Goal: Information Seeking & Learning: Learn about a topic

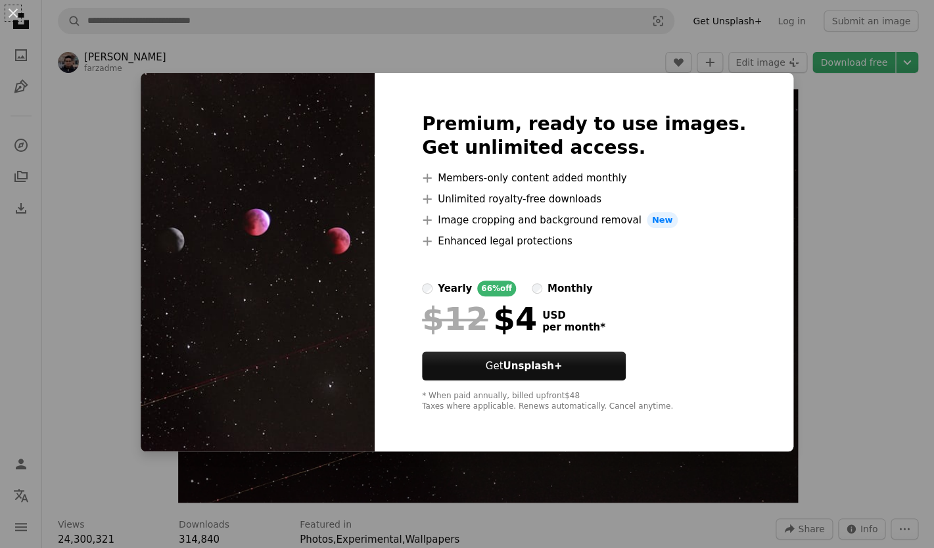
click at [625, 55] on div "An X shape Premium, ready to use images. Get unlimited access. A plus sign Memb…" at bounding box center [467, 274] width 934 height 548
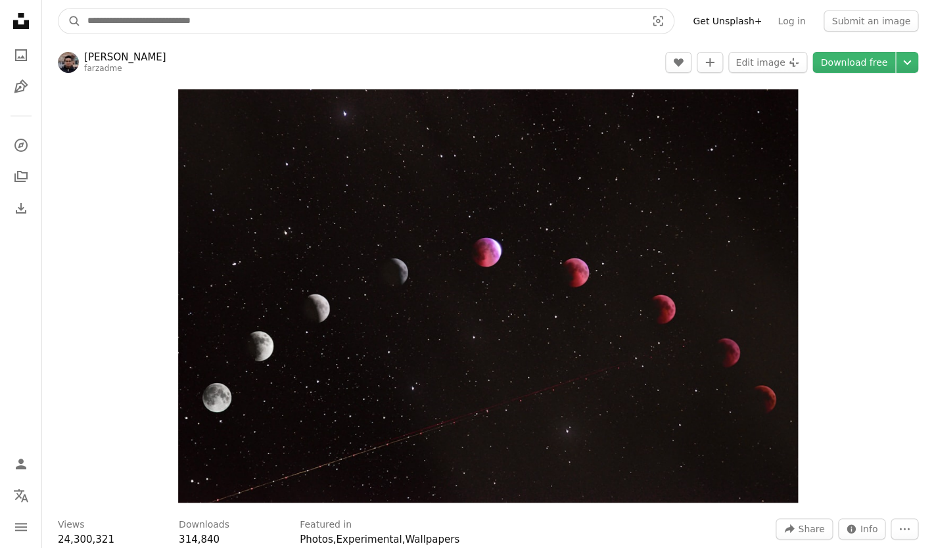
click at [135, 18] on input "Find visuals sitewide" at bounding box center [362, 21] width 562 height 25
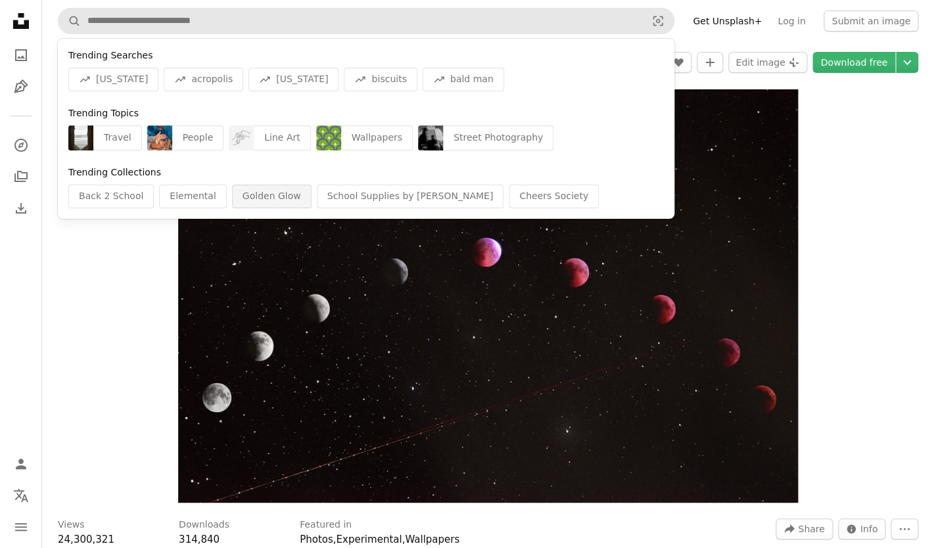
click at [264, 195] on div "Golden Glow" at bounding box center [272, 197] width 80 height 24
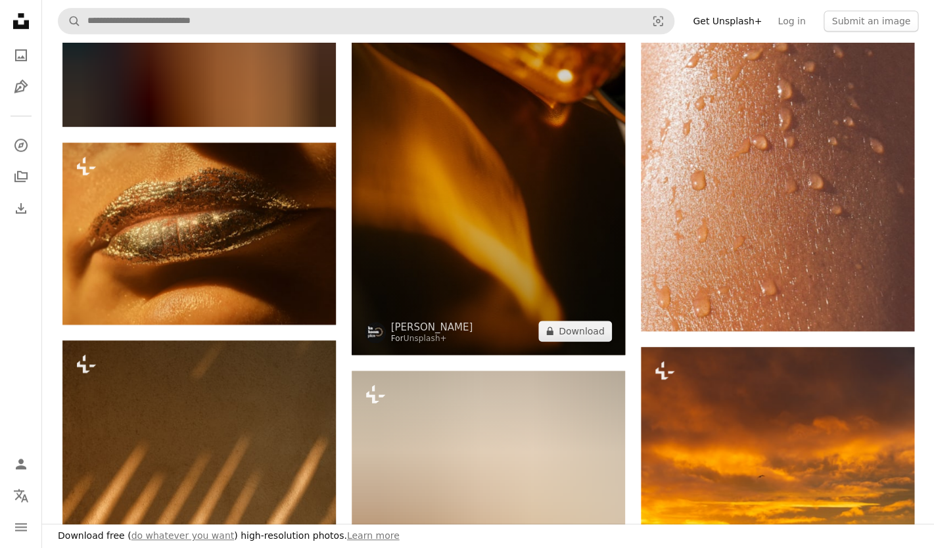
scroll to position [281, 0]
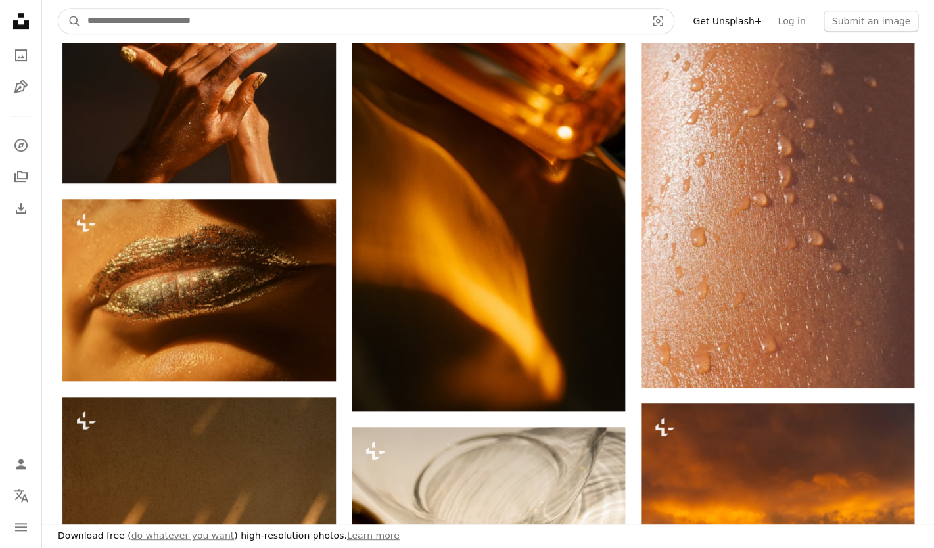
click at [398, 11] on input "Find visuals sitewide" at bounding box center [362, 21] width 562 height 25
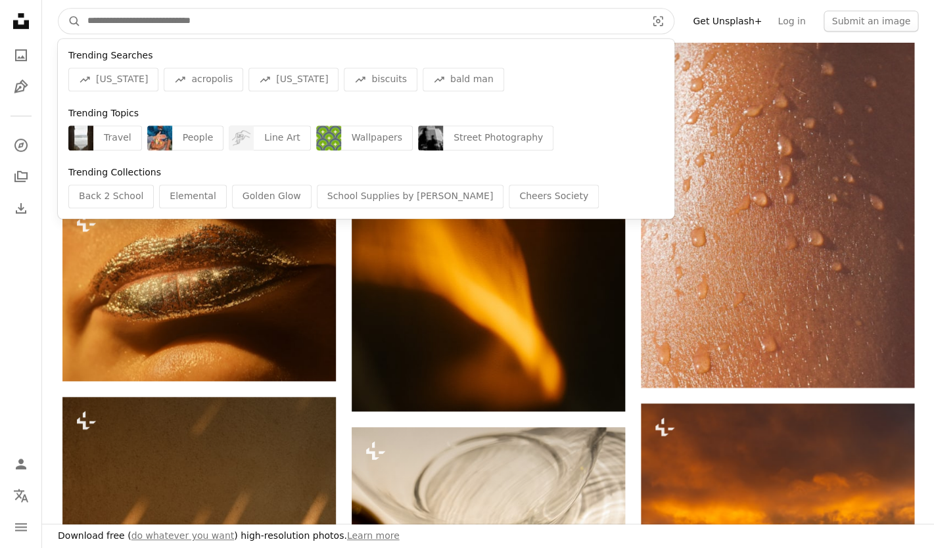
click at [398, 11] on input "Find visuals sitewide" at bounding box center [362, 21] width 562 height 25
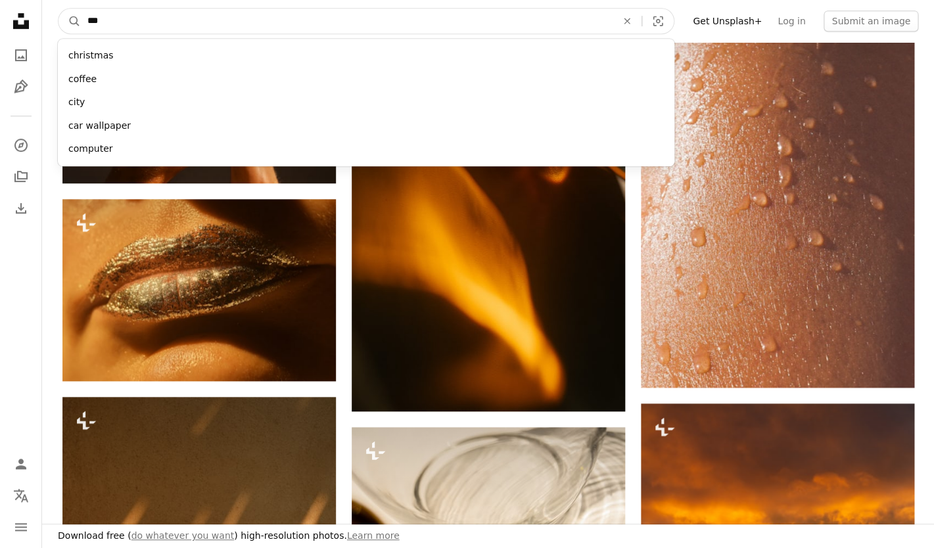
type input "****"
click button "A magnifying glass" at bounding box center [70, 21] width 22 height 25
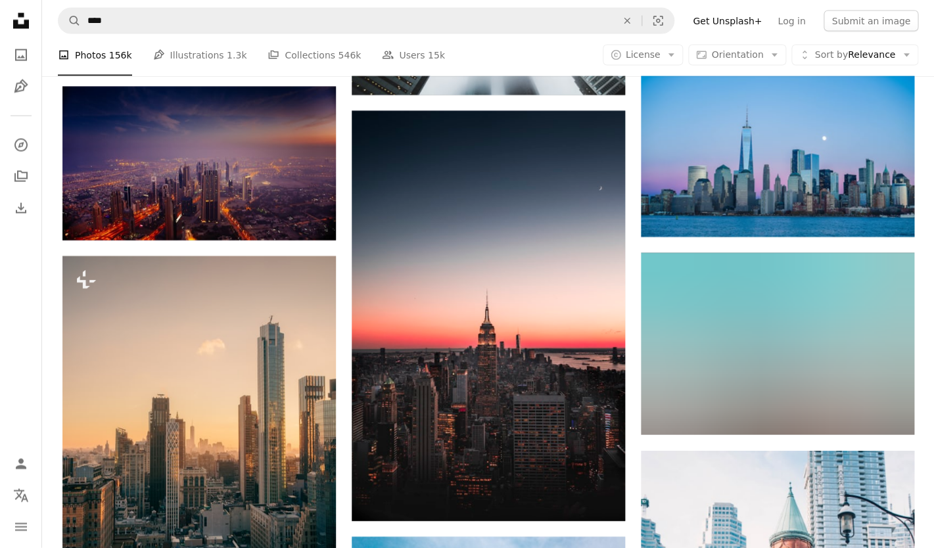
scroll to position [988, 0]
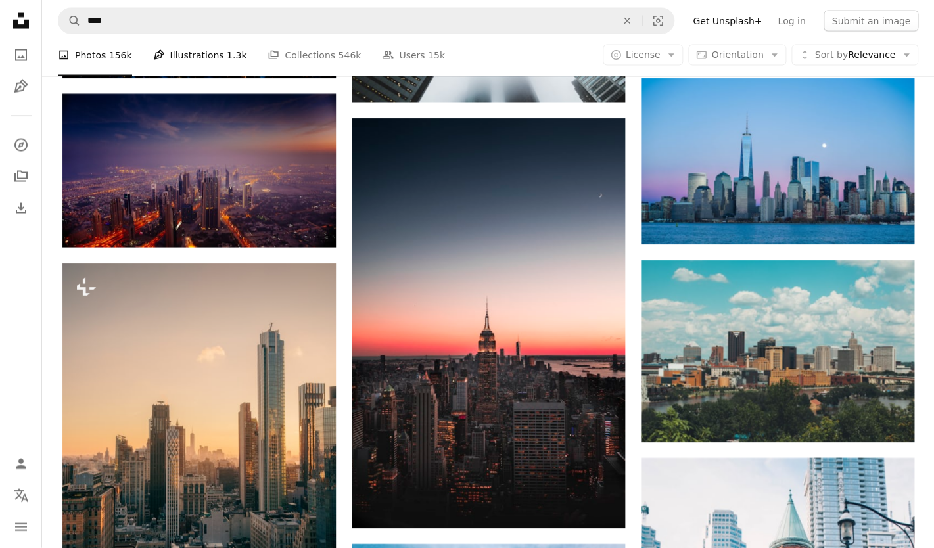
click at [197, 49] on link "Pen Tool Illustrations 1.3k" at bounding box center [200, 55] width 94 height 42
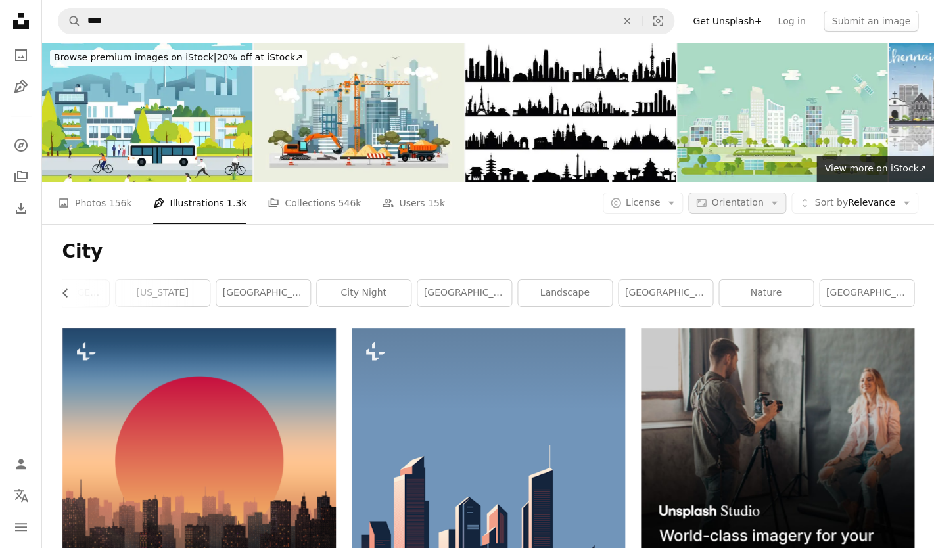
click at [740, 195] on button "Aspect ratio Orientation Arrow down" at bounding box center [737, 203] width 98 height 21
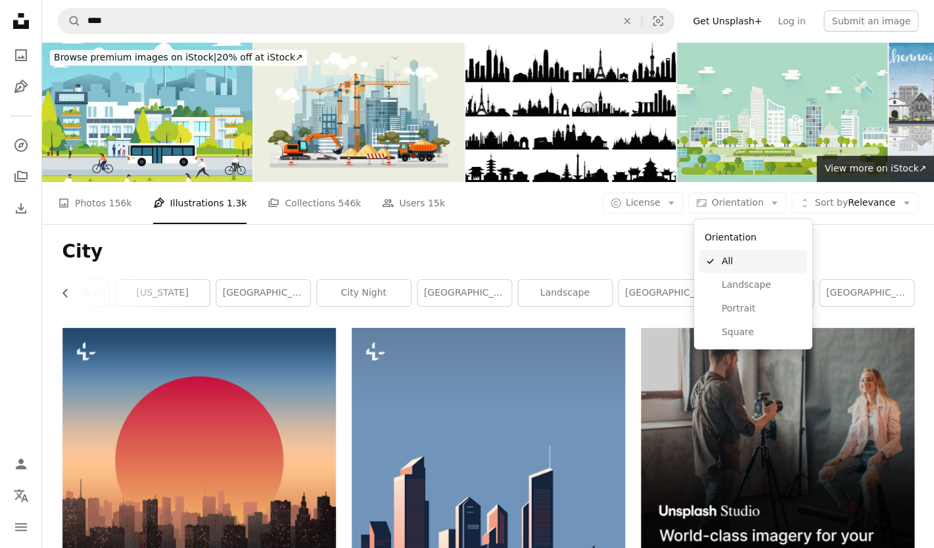
click at [763, 260] on span "All" at bounding box center [762, 261] width 80 height 13
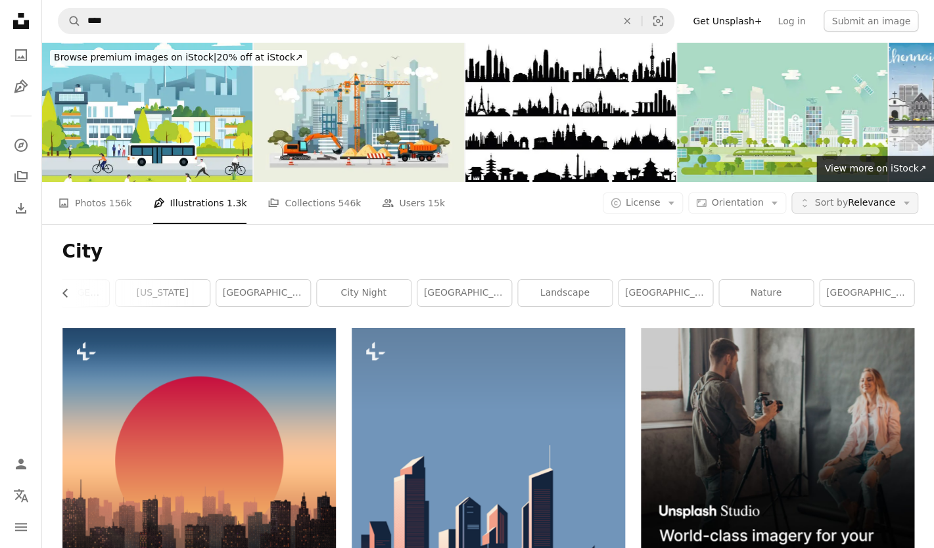
click at [836, 208] on span "Sort by" at bounding box center [831, 202] width 33 height 11
click at [844, 291] on span "Newest" at bounding box center [862, 284] width 80 height 13
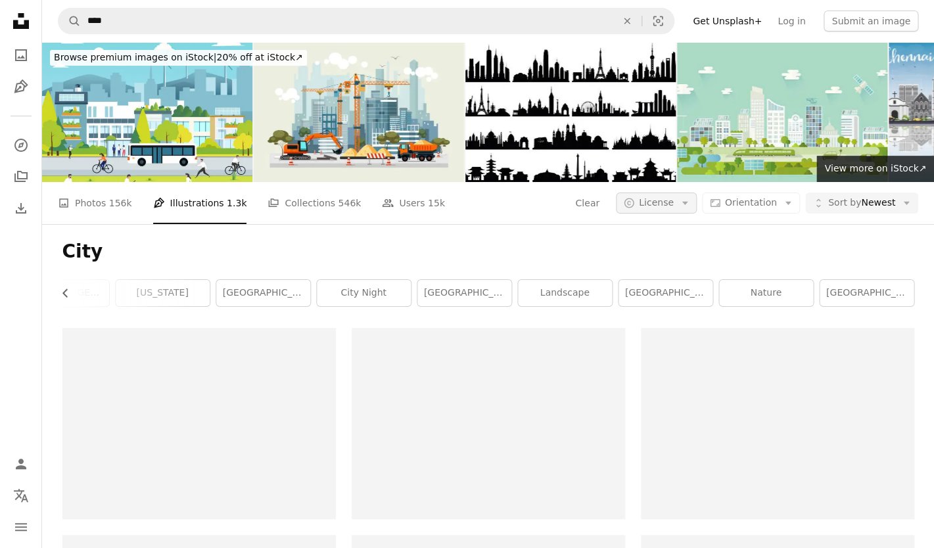
click at [662, 206] on span "License" at bounding box center [656, 202] width 35 height 11
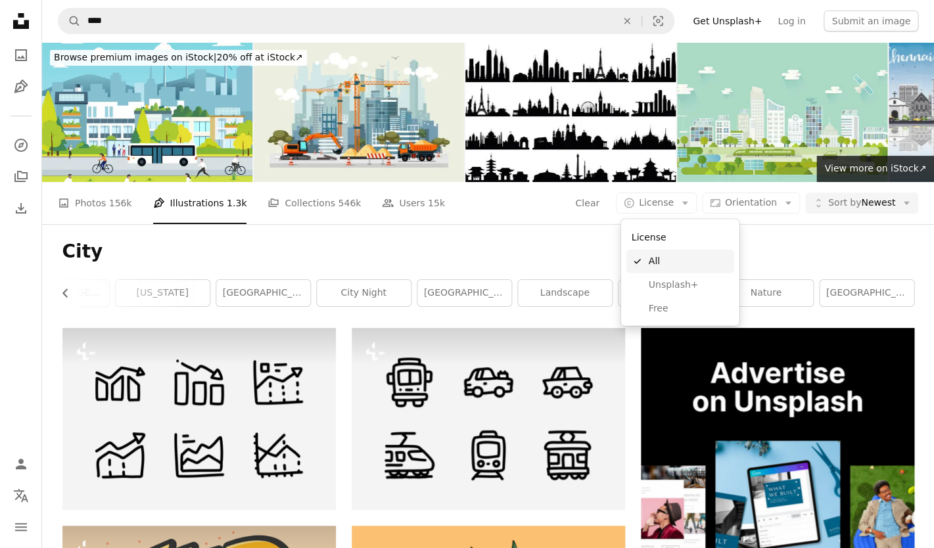
click at [696, 270] on link "A checkmark All" at bounding box center [681, 262] width 108 height 24
click at [105, 206] on link "A photo Photos 156k" at bounding box center [95, 203] width 74 height 42
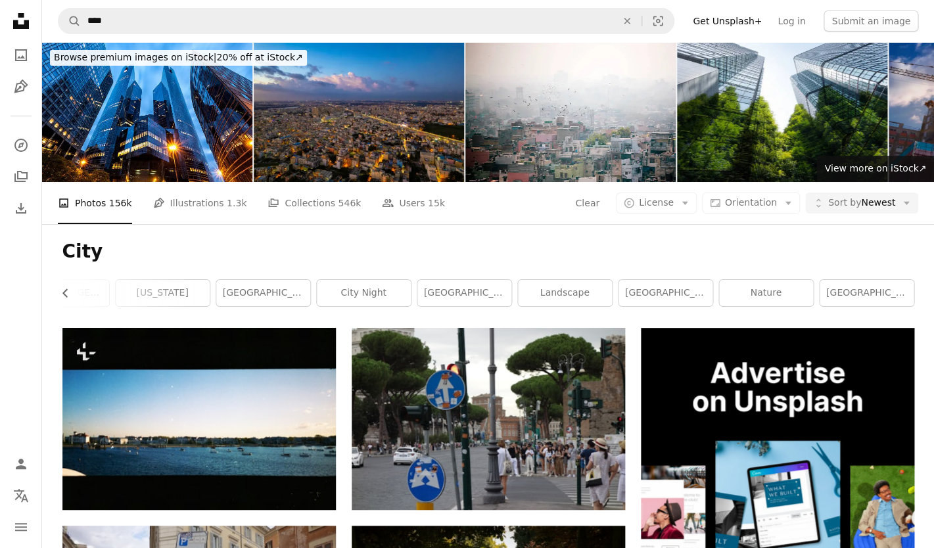
click at [258, 257] on h1 "City" at bounding box center [488, 252] width 852 height 24
click at [265, 237] on div "City Chevron left city at [GEOGRAPHIC_DATA] [US_STATE][GEOGRAPHIC_DATA] [US_STA…" at bounding box center [489, 276] width 884 height 104
click at [310, 206] on link "A stack of folders Collections 546k" at bounding box center [314, 203] width 93 height 42
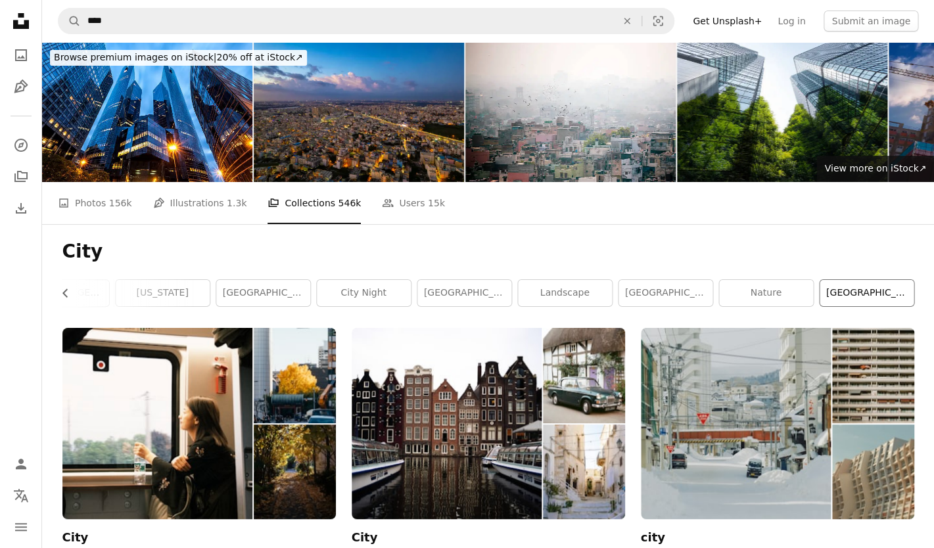
click at [845, 301] on link "[GEOGRAPHIC_DATA]" at bounding box center [867, 293] width 94 height 26
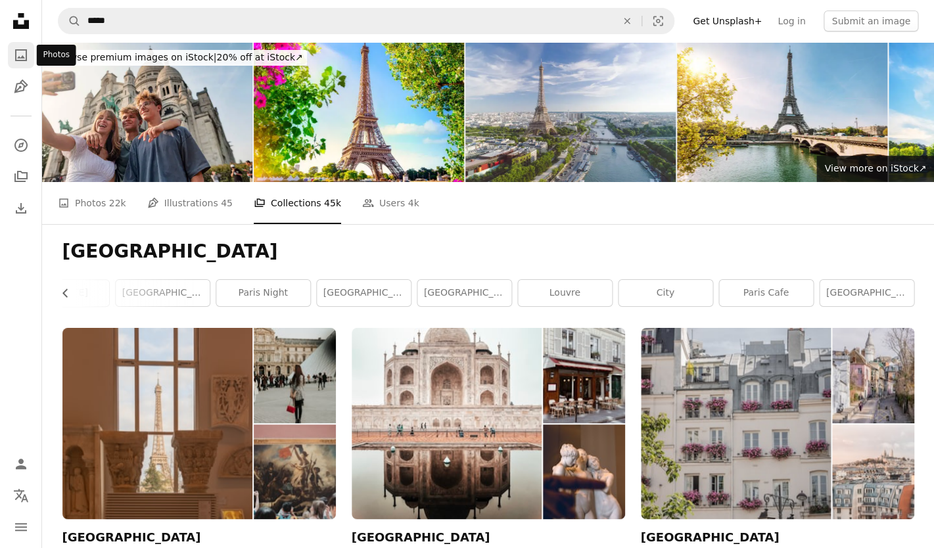
click at [19, 51] on icon "A photo" at bounding box center [21, 55] width 16 height 16
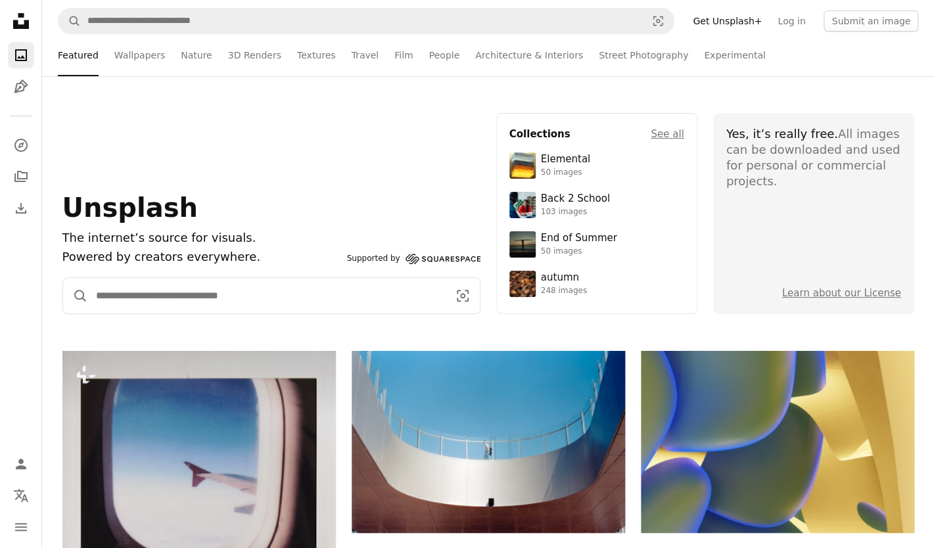
click at [198, 300] on input "Find visuals sitewide" at bounding box center [267, 296] width 358 height 36
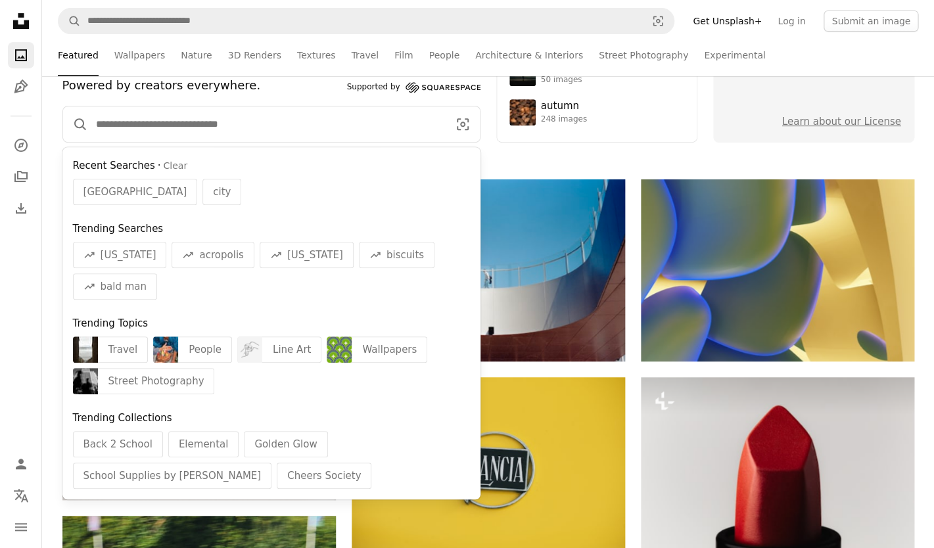
scroll to position [174, 0]
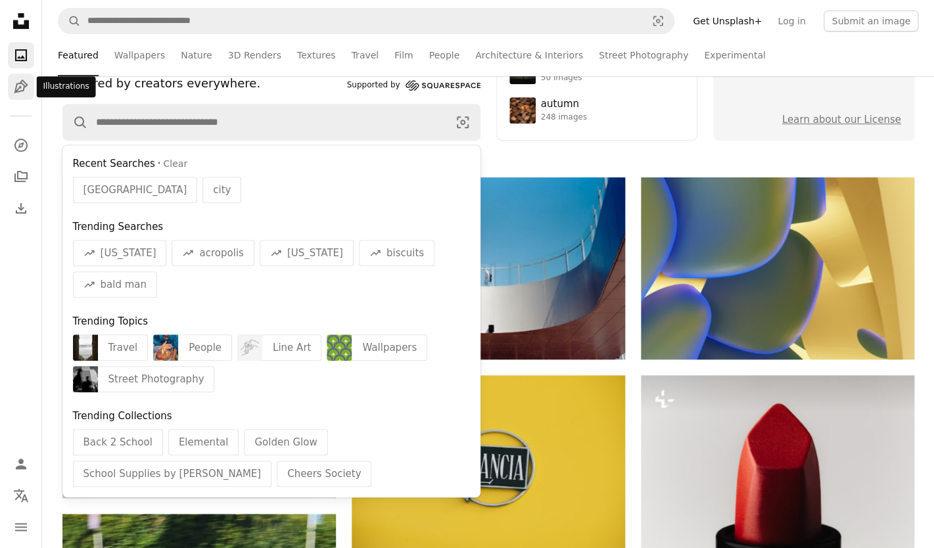
click at [24, 81] on icon "Illustrations" at bounding box center [21, 87] width 14 height 14
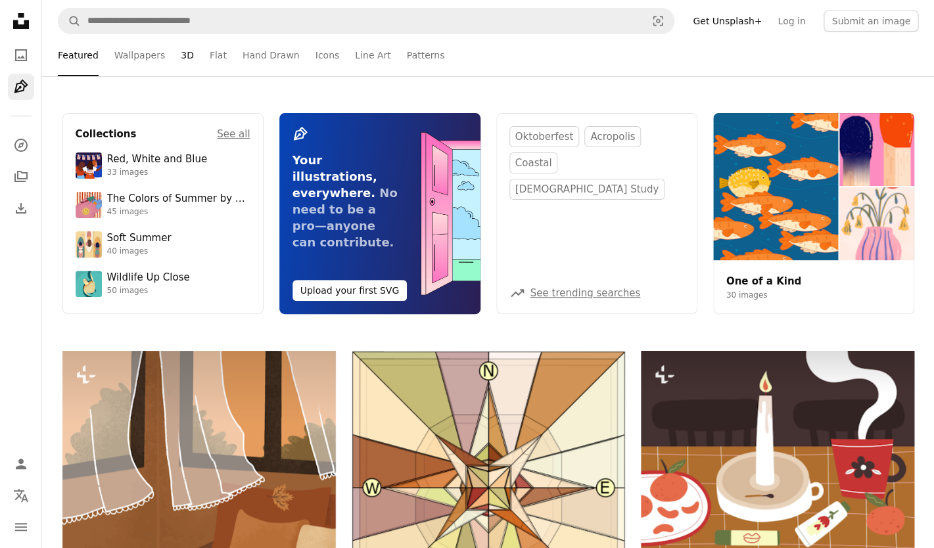
click at [184, 53] on link "3D" at bounding box center [187, 55] width 13 height 42
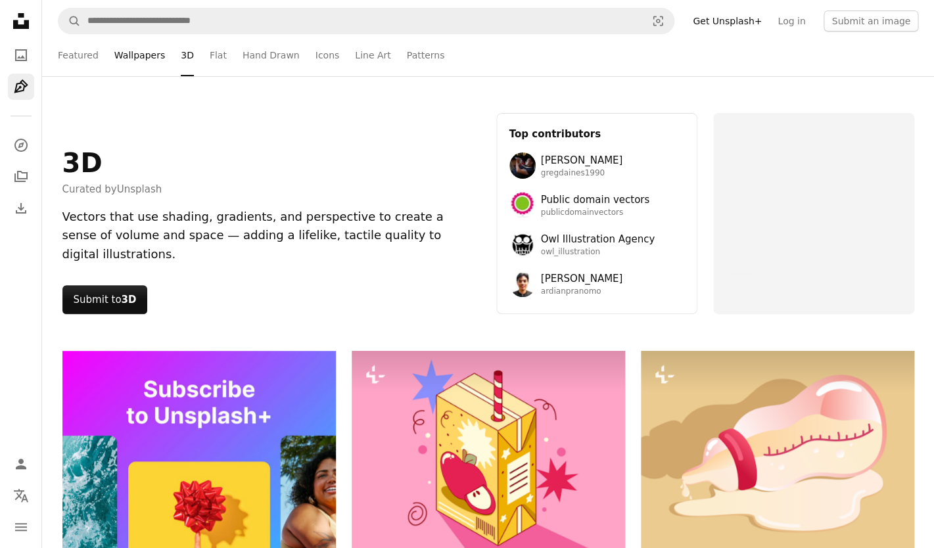
click at [141, 54] on link "Wallpapers" at bounding box center [139, 55] width 51 height 42
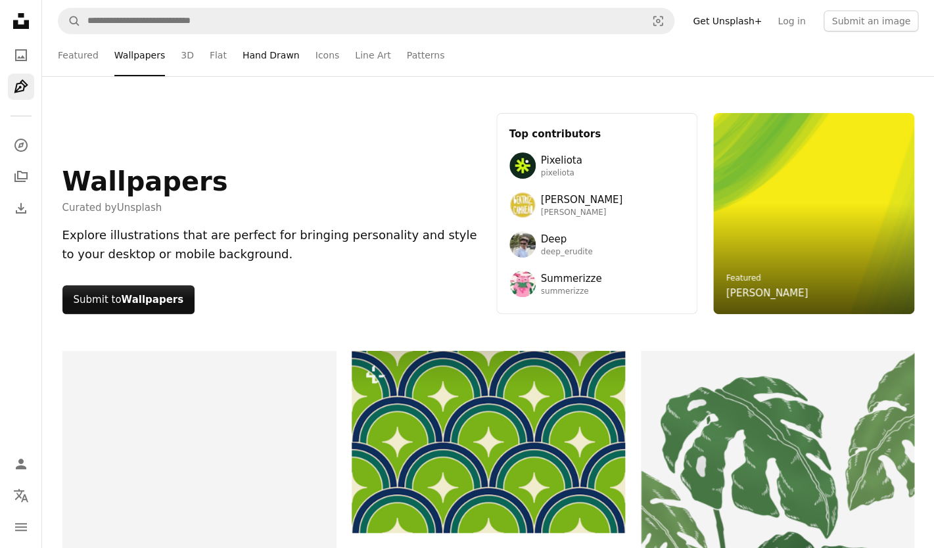
click at [270, 60] on link "Hand Drawn" at bounding box center [271, 55] width 57 height 42
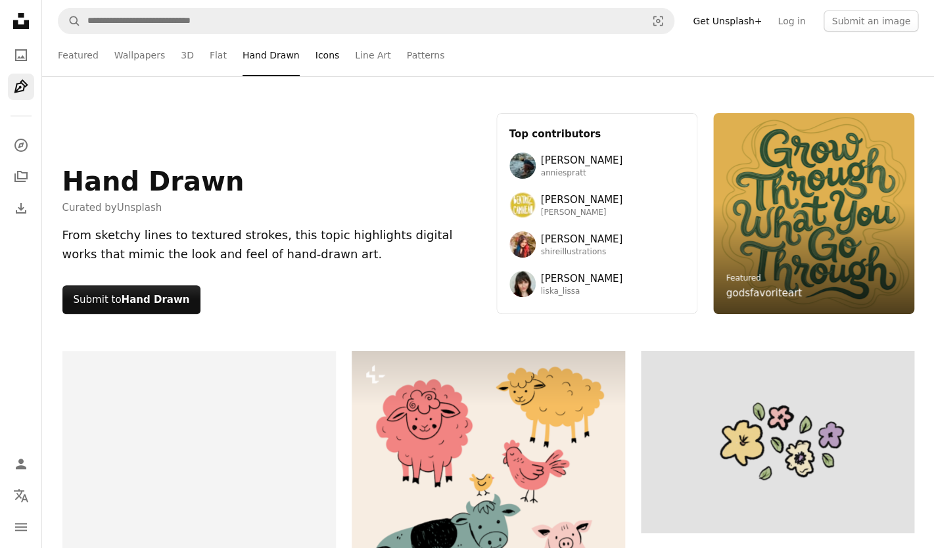
click at [325, 53] on link "Icons" at bounding box center [328, 55] width 24 height 42
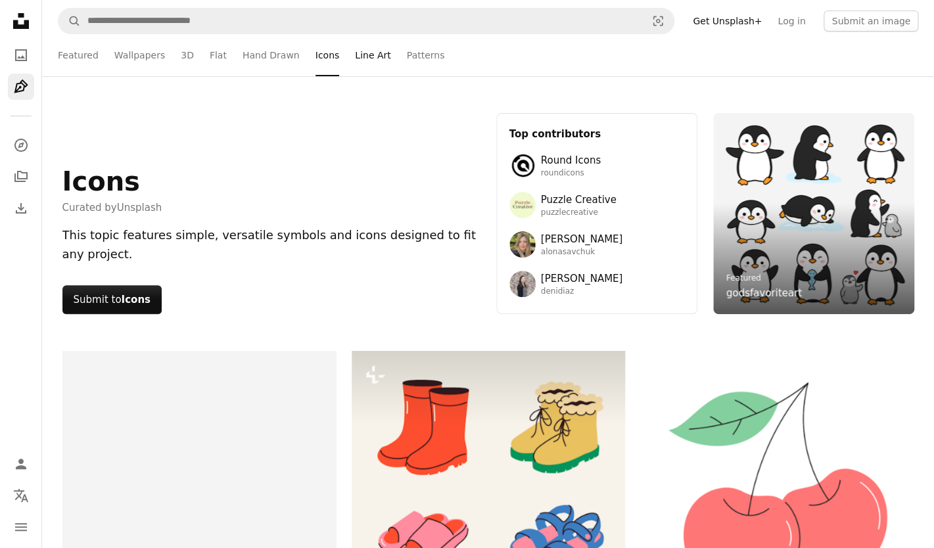
click at [360, 55] on link "Line Art" at bounding box center [373, 55] width 36 height 42
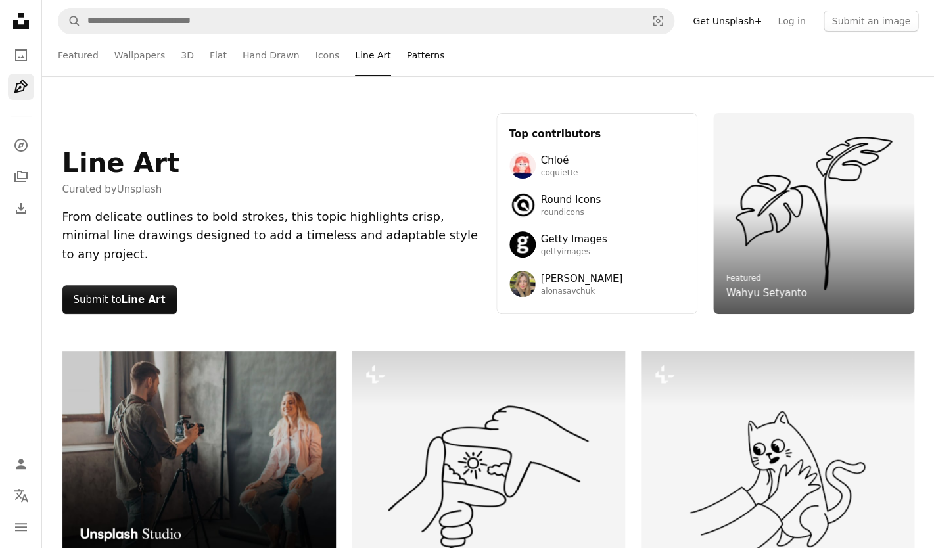
click at [413, 60] on link "Patterns" at bounding box center [426, 55] width 38 height 42
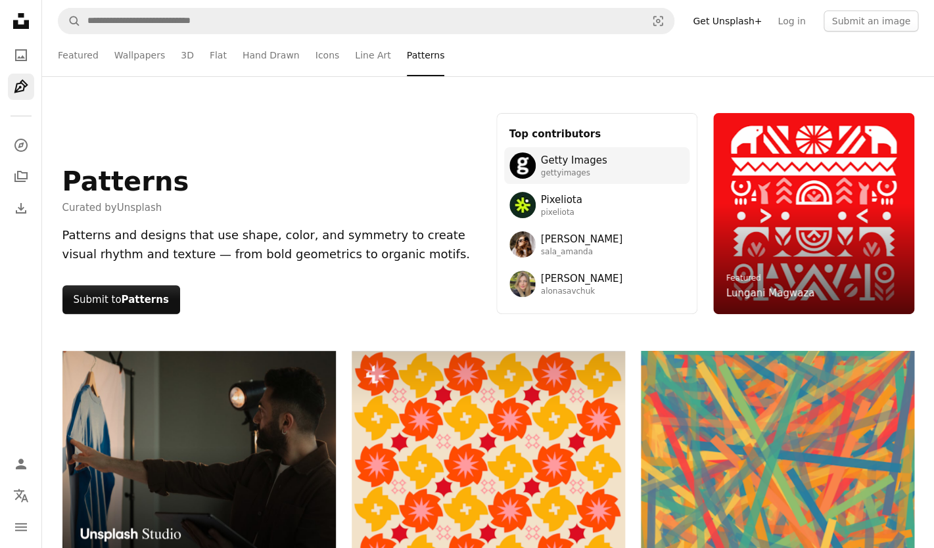
click at [573, 155] on span "Getty Images" at bounding box center [574, 161] width 66 height 16
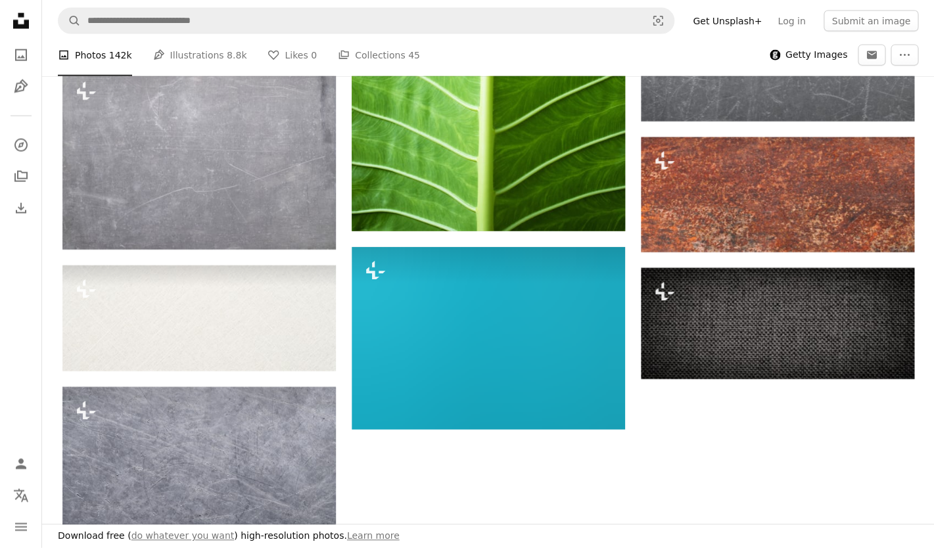
scroll to position [1107, 0]
